Goal: Task Accomplishment & Management: Manage account settings

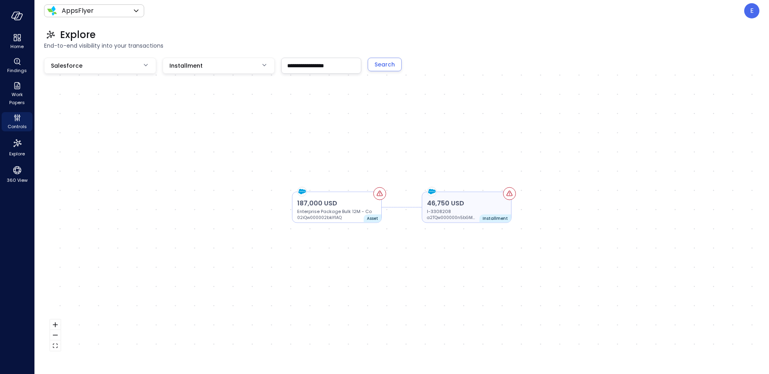
click at [511, 193] on icon at bounding box center [510, 194] width 6 height 6
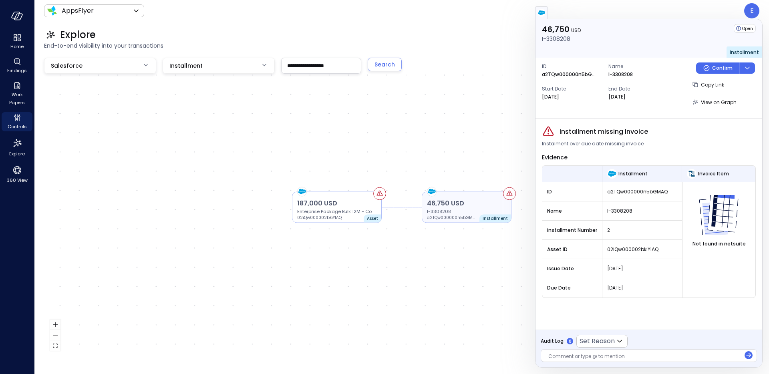
click at [511, 193] on icon at bounding box center [510, 194] width 6 height 6
click at [470, 153] on div "46,750 USD I-3308208 a2TQw000000n5bGMAQ Installment 187,000 USD Enterprise Pack…" at bounding box center [401, 207] width 715 height 299
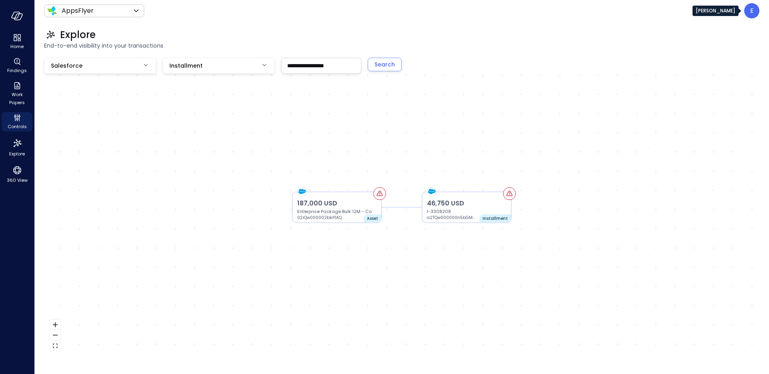
click at [746, 11] on div "E" at bounding box center [751, 10] width 15 height 15
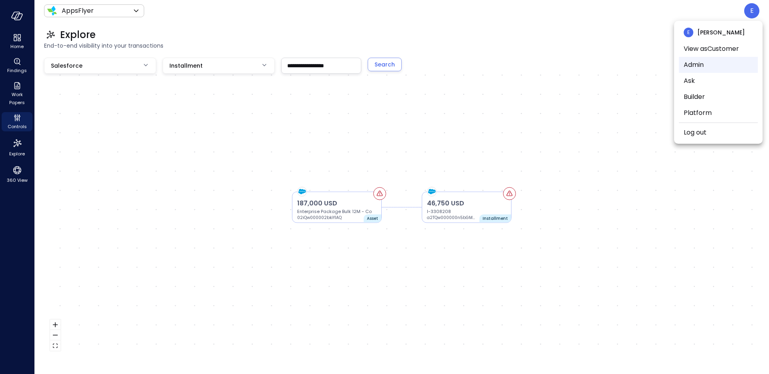
click at [724, 66] on li "Admin" at bounding box center [718, 65] width 79 height 16
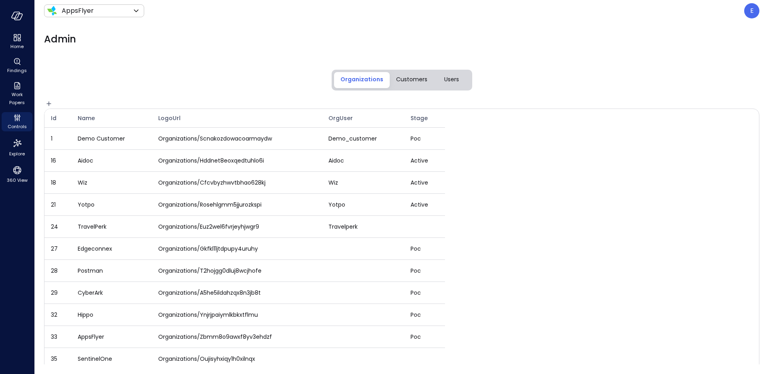
click at [450, 75] on button "Users" at bounding box center [452, 80] width 36 height 16
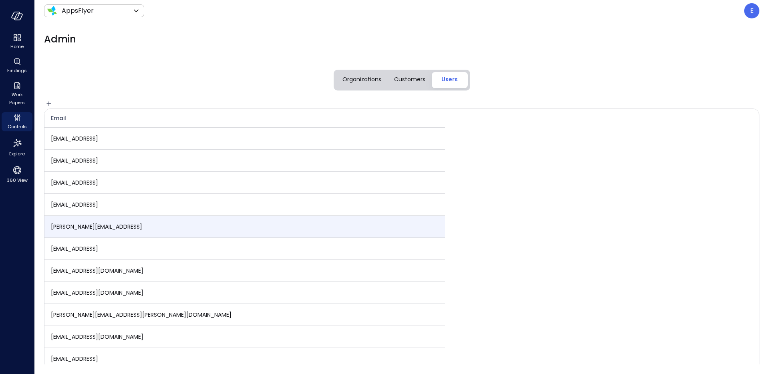
click at [92, 223] on span "eleanor.yehudai@safebooks.ai" at bounding box center [96, 227] width 91 height 8
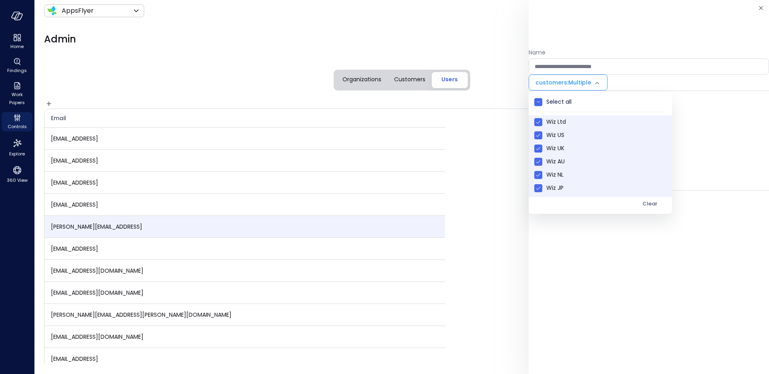
click at [590, 81] on body "Home Findings Work Papers Controls Explore 360 View AppsFlyer ******* ​ E Admin…" at bounding box center [384, 187] width 769 height 374
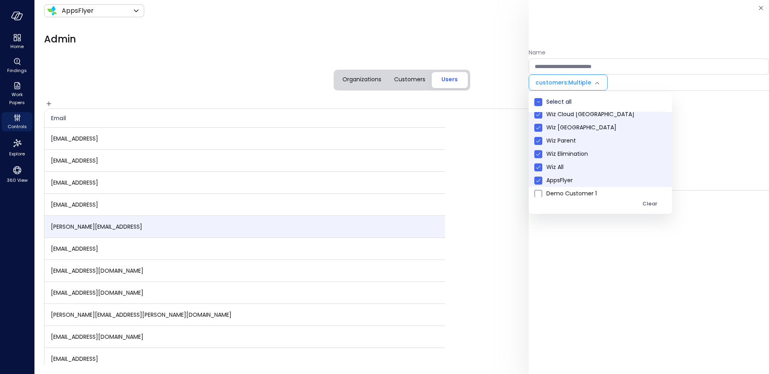
scroll to position [114, 0]
click at [565, 179] on span "AppsFlyer" at bounding box center [605, 180] width 119 height 8
type input "**********"
click at [658, 147] on div at bounding box center [384, 187] width 769 height 374
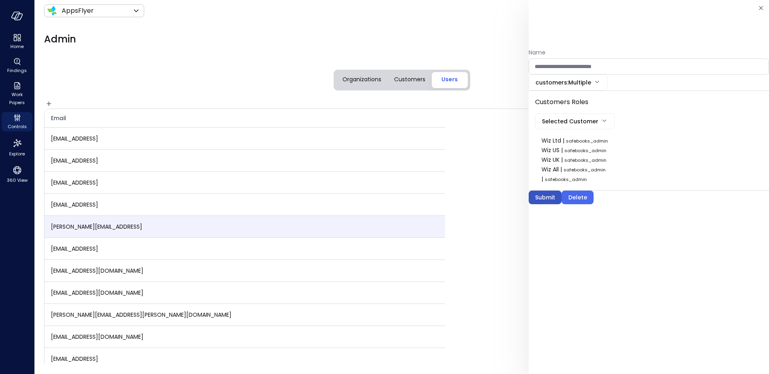
click at [542, 198] on div "Submit" at bounding box center [545, 198] width 20 height 10
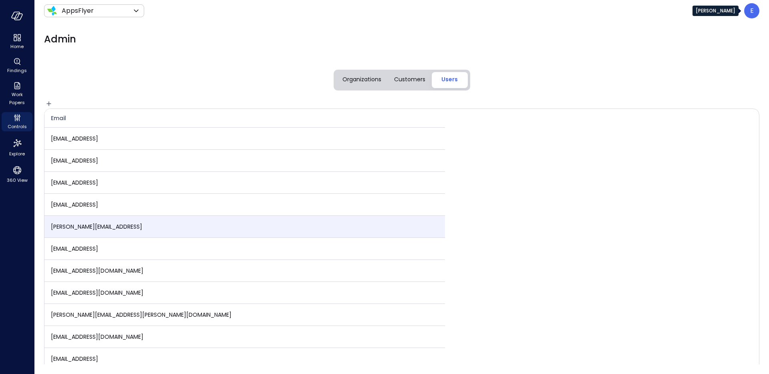
click at [756, 8] on div "E" at bounding box center [751, 10] width 15 height 15
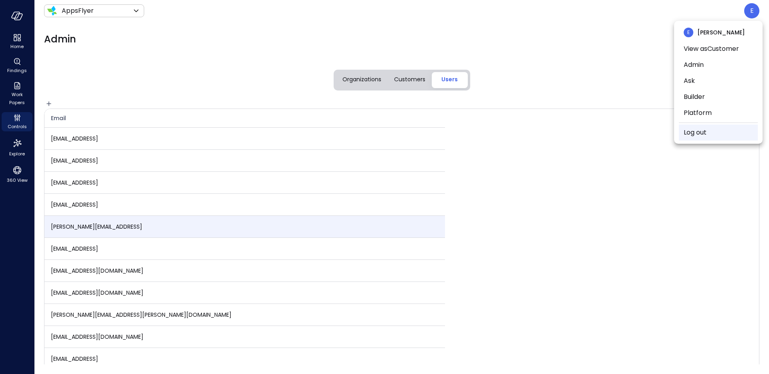
click at [710, 132] on li "Log out" at bounding box center [718, 133] width 79 height 16
click at [697, 138] on li "Log out" at bounding box center [718, 133] width 79 height 16
click at [694, 135] on link "Log out" at bounding box center [695, 133] width 23 height 10
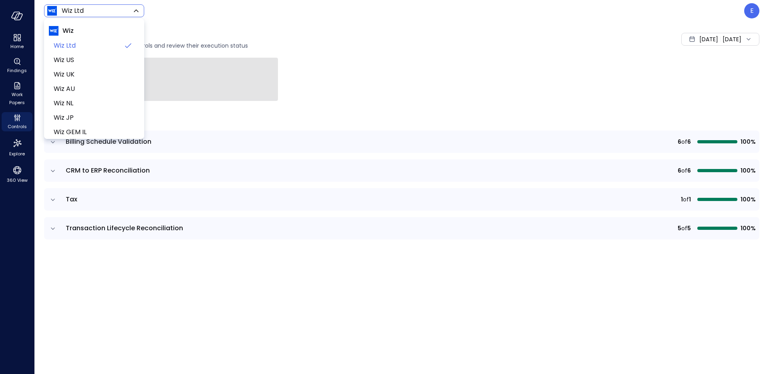
click at [106, 10] on body "Home Findings Work Papers Controls Explore 360 View Wiz Ltd ****** ​ E Controls…" at bounding box center [384, 187] width 769 height 374
click at [82, 55] on span "Wiz US" at bounding box center [93, 60] width 79 height 10
type input "******"
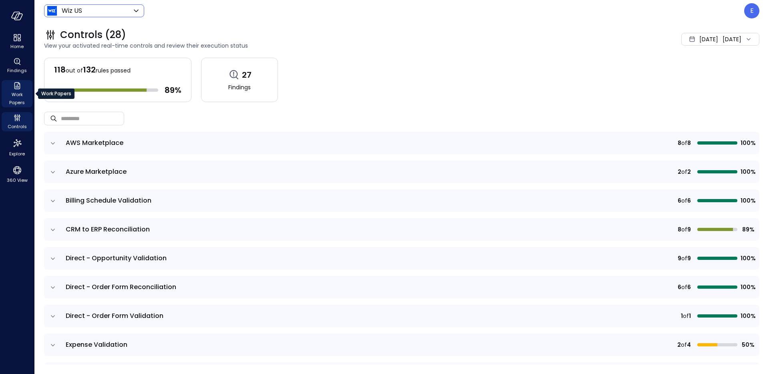
click at [15, 93] on span "Work Papers" at bounding box center [17, 99] width 24 height 16
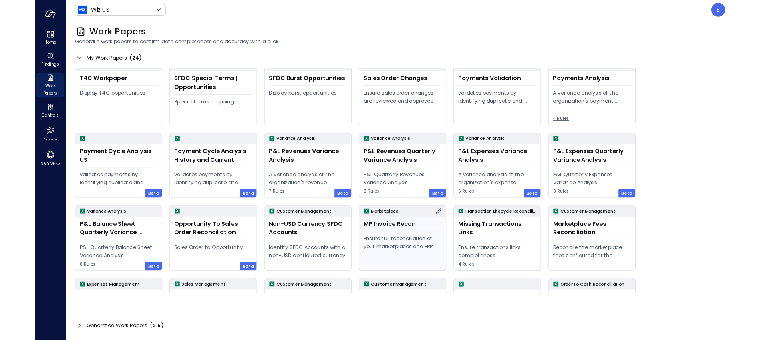
scroll to position [64, 0]
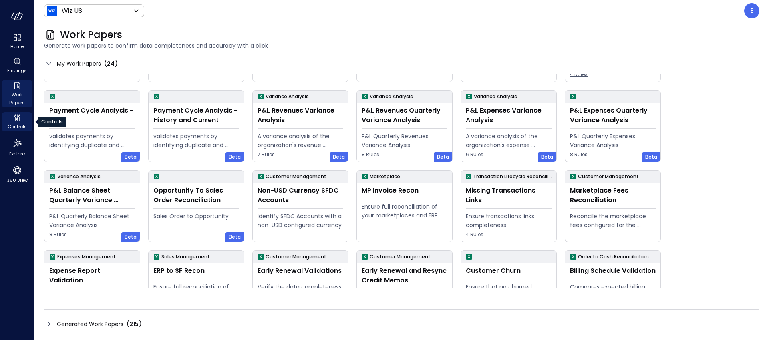
click at [16, 119] on icon "Controls" at bounding box center [17, 118] width 10 height 10
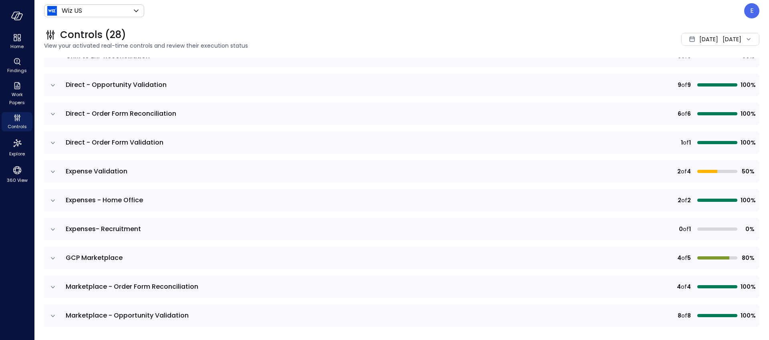
scroll to position [178, 0]
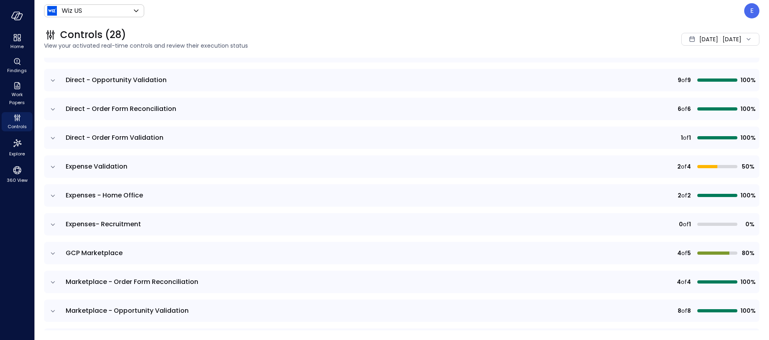
click at [55, 195] on icon "expand row" at bounding box center [53, 196] width 8 height 8
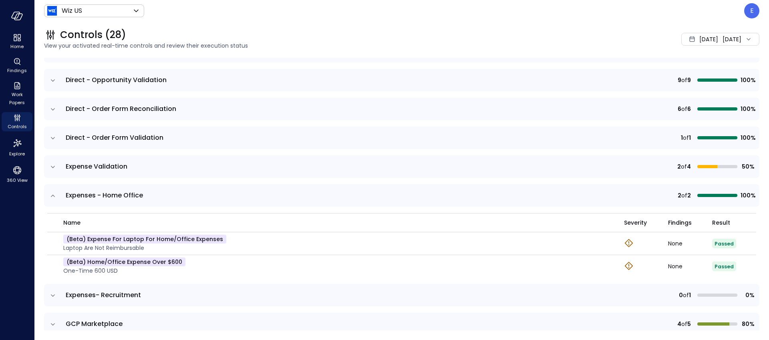
click at [52, 195] on icon "expand row" at bounding box center [53, 196] width 8 height 8
